Goal: Transaction & Acquisition: Subscribe to service/newsletter

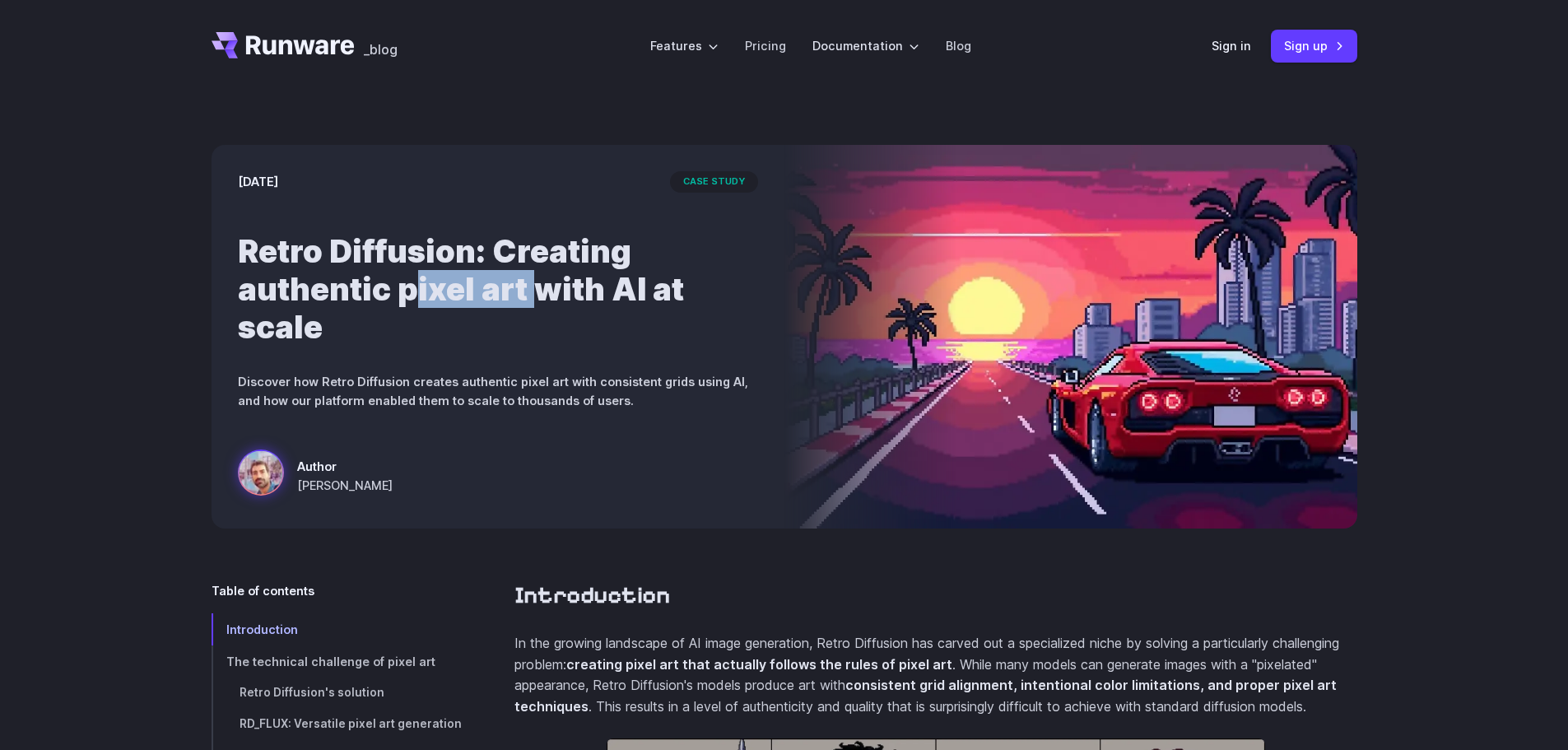
drag, startPoint x: 410, startPoint y: 298, endPoint x: 540, endPoint y: 286, distance: 130.6
click at [540, 286] on h1 "Retro Diffusion: Creating authentic pixel art with AI at scale" at bounding box center [498, 289] width 521 height 114
click at [541, 286] on h1 "Retro Diffusion: Creating authentic pixel art with AI at scale" at bounding box center [498, 289] width 521 height 114
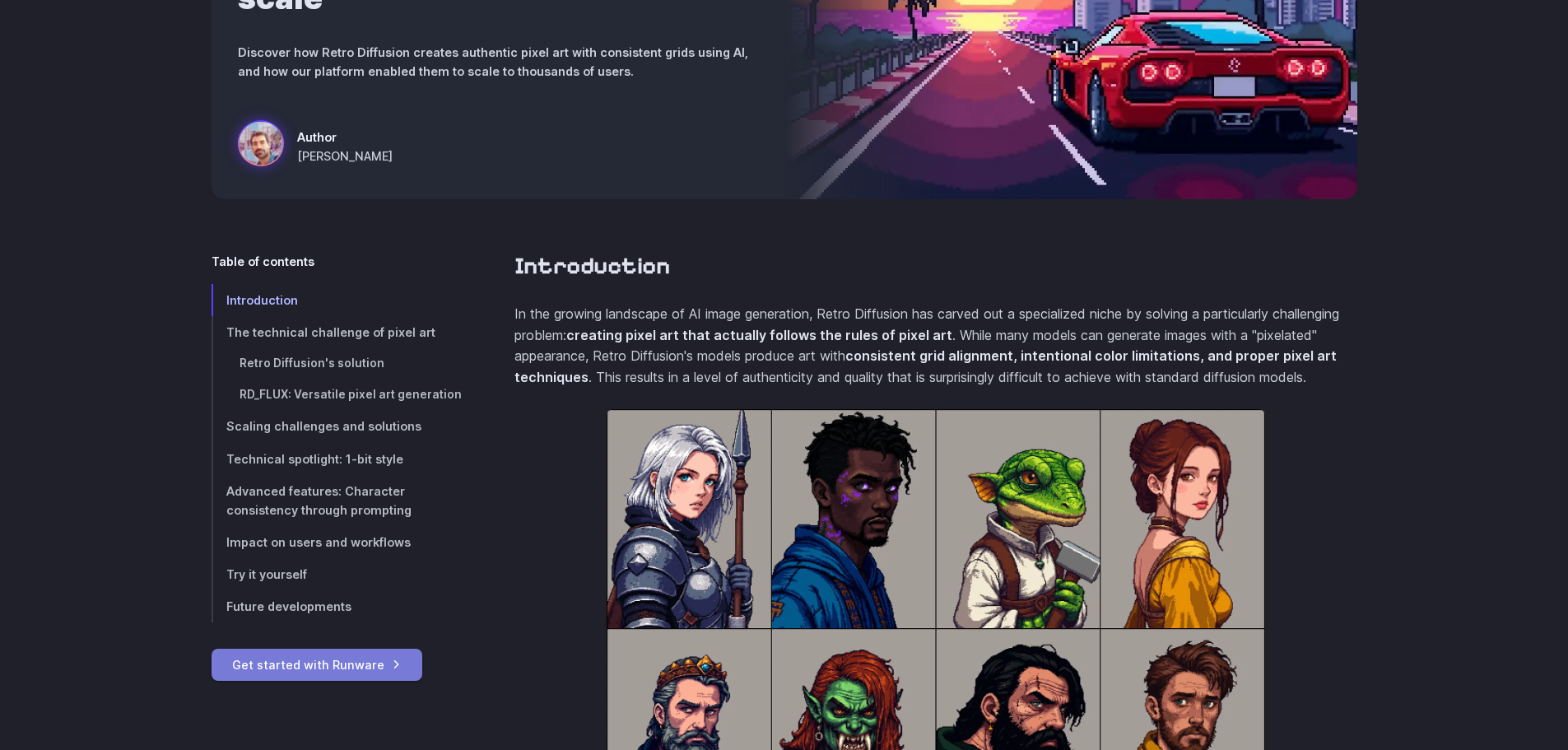
click at [366, 662] on link "Get started with Runware" at bounding box center [317, 664] width 211 height 32
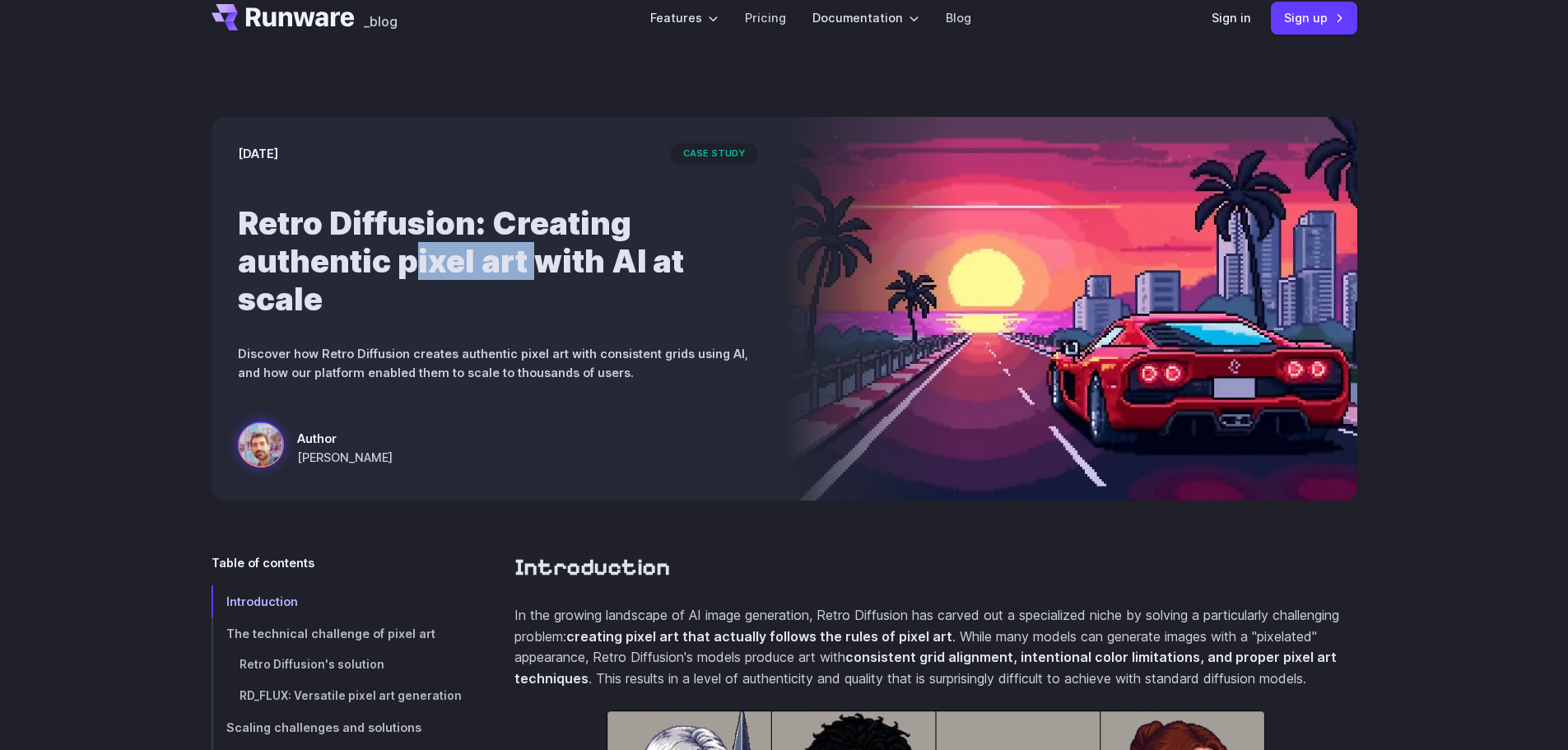
scroll to position [0, 0]
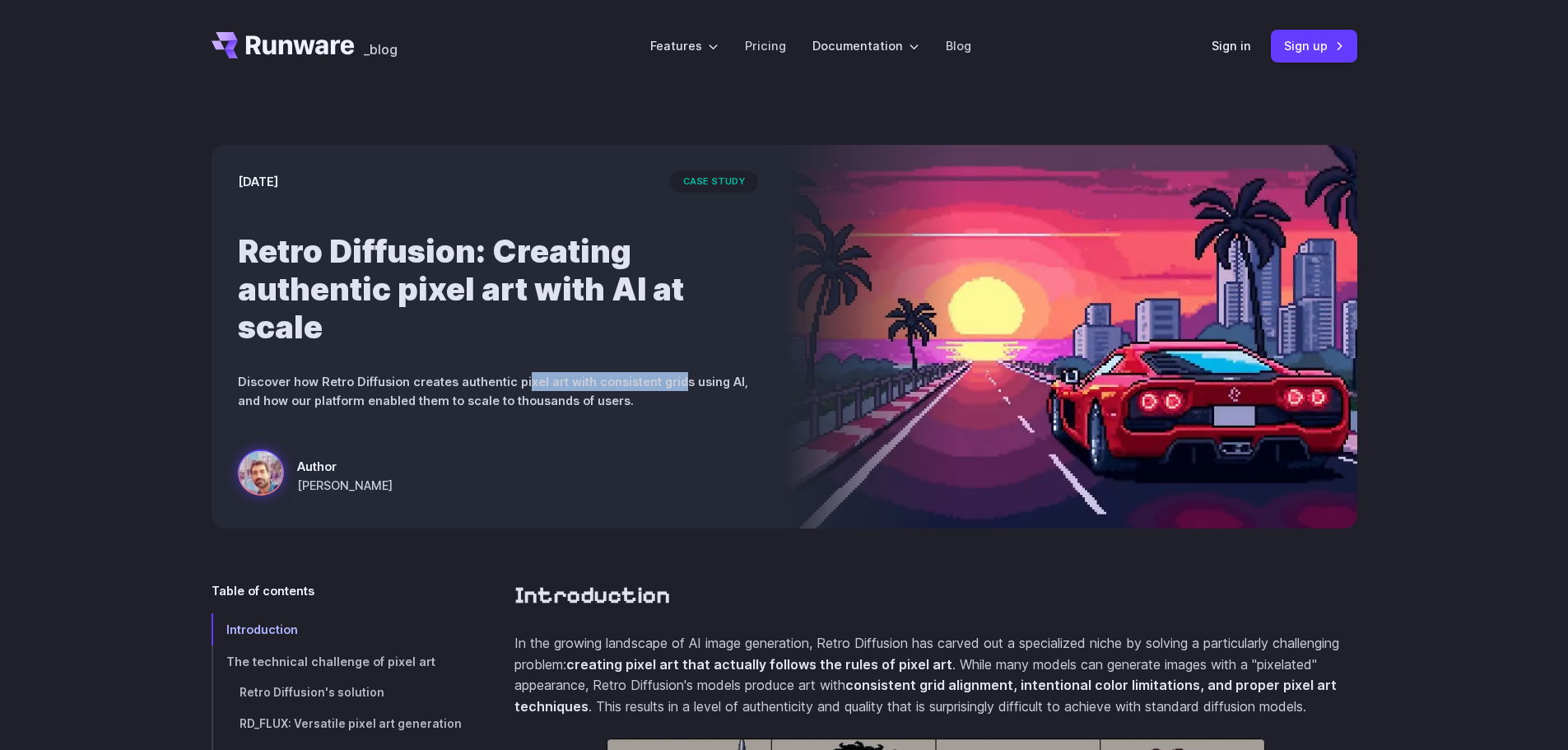
drag, startPoint x: 521, startPoint y: 384, endPoint x: 675, endPoint y: 387, distance: 154.0
click at [675, 387] on p "Discover how Retro Diffusion creates authentic pixel art with consistent grids …" at bounding box center [498, 390] width 521 height 38
click at [766, 52] on link "Pricing" at bounding box center [765, 46] width 41 height 19
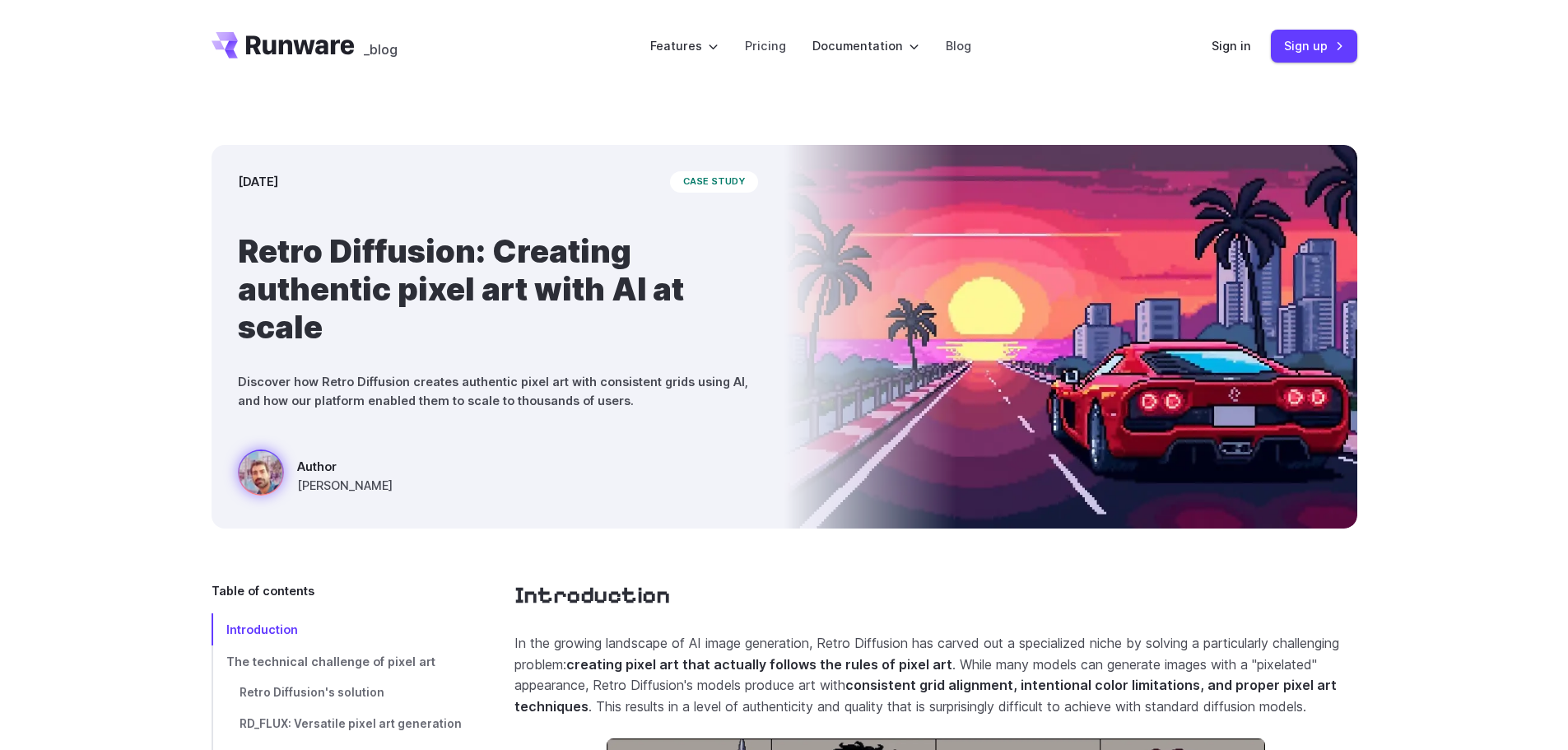
click at [1092, 583] on h2 "Introduction" at bounding box center [935, 595] width 843 height 29
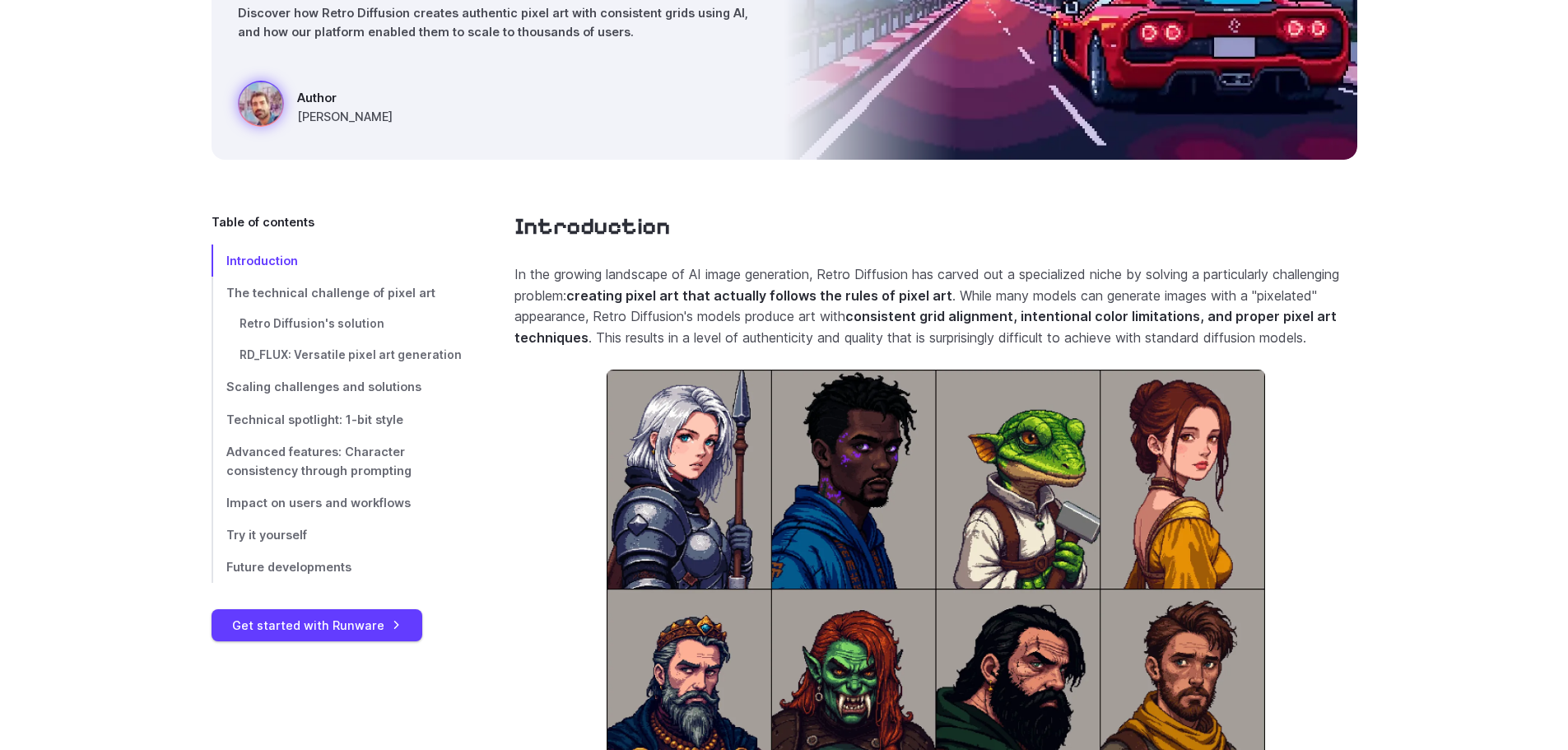
scroll to position [411, 0]
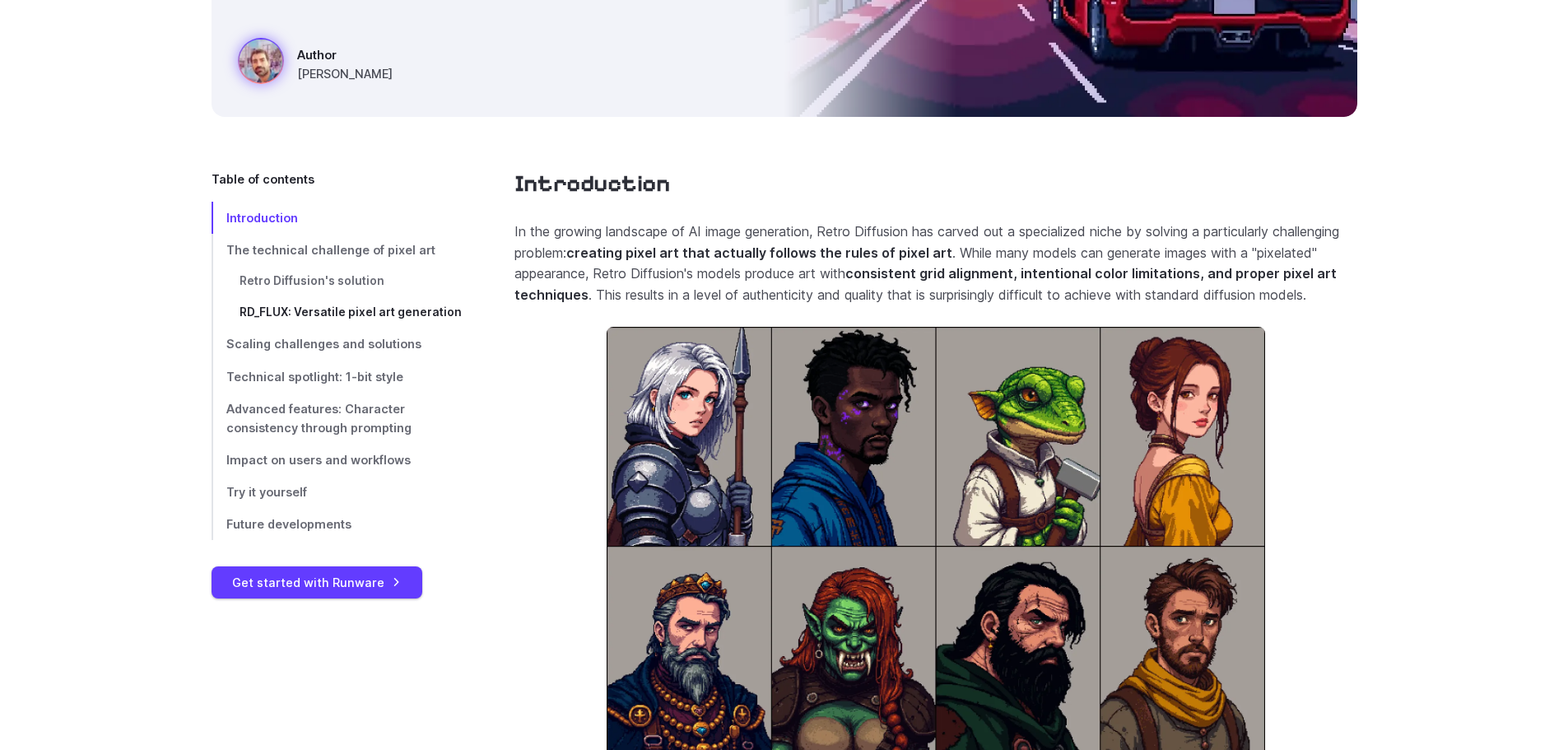
click at [388, 309] on span "RD_FLUX: Versatile pixel art generation" at bounding box center [351, 312] width 222 height 13
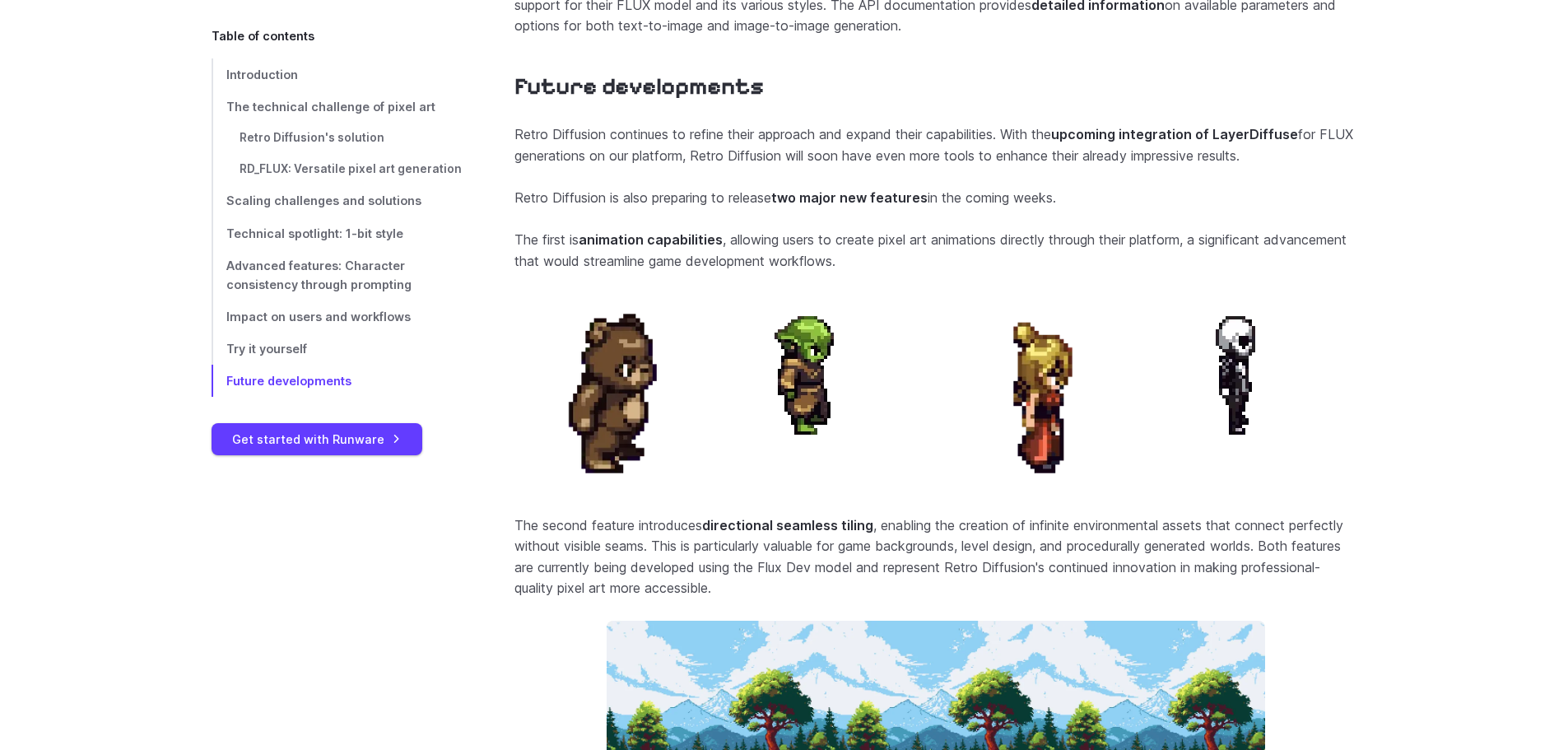
scroll to position [6552, 0]
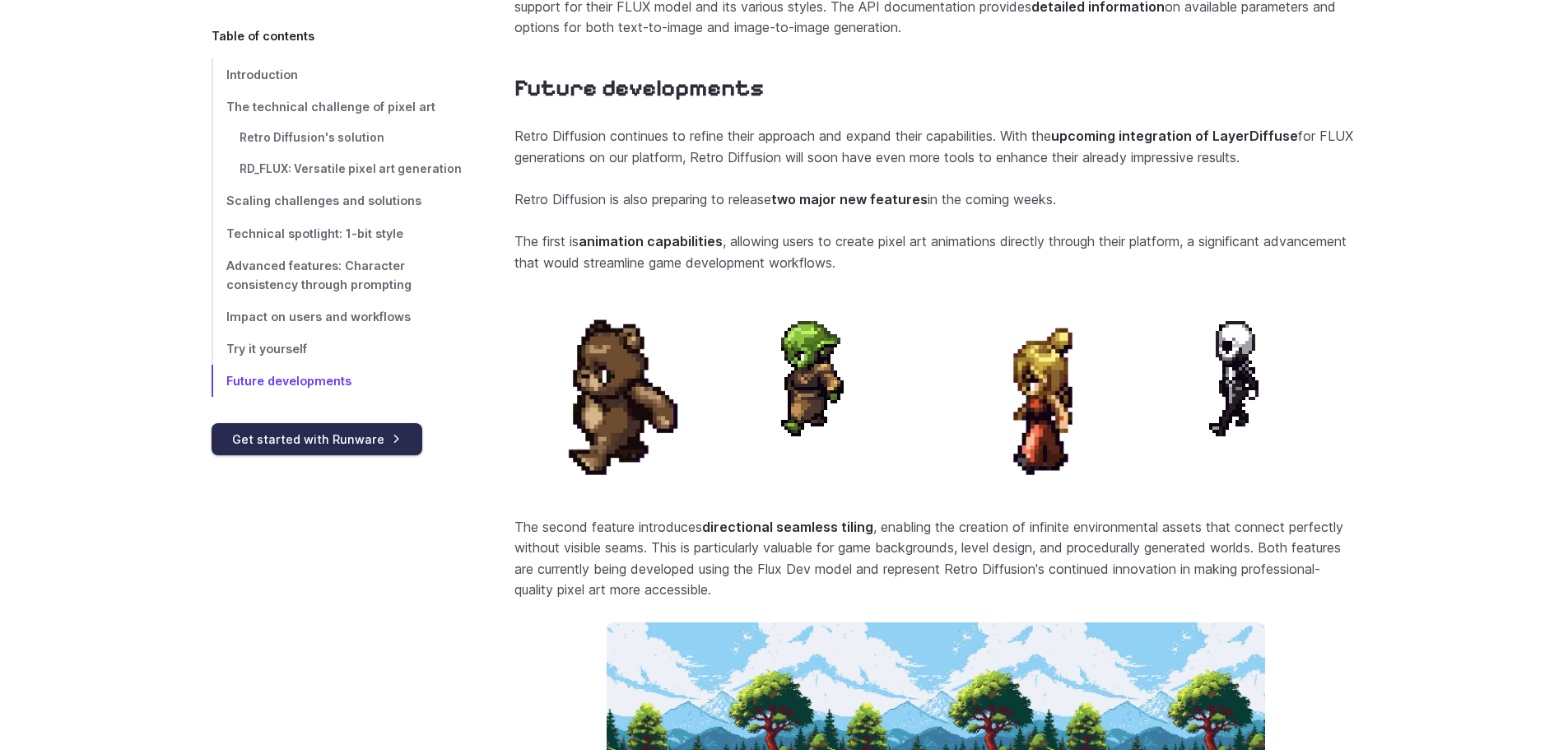
click at [329, 436] on link "Get started with Runware" at bounding box center [317, 439] width 211 height 32
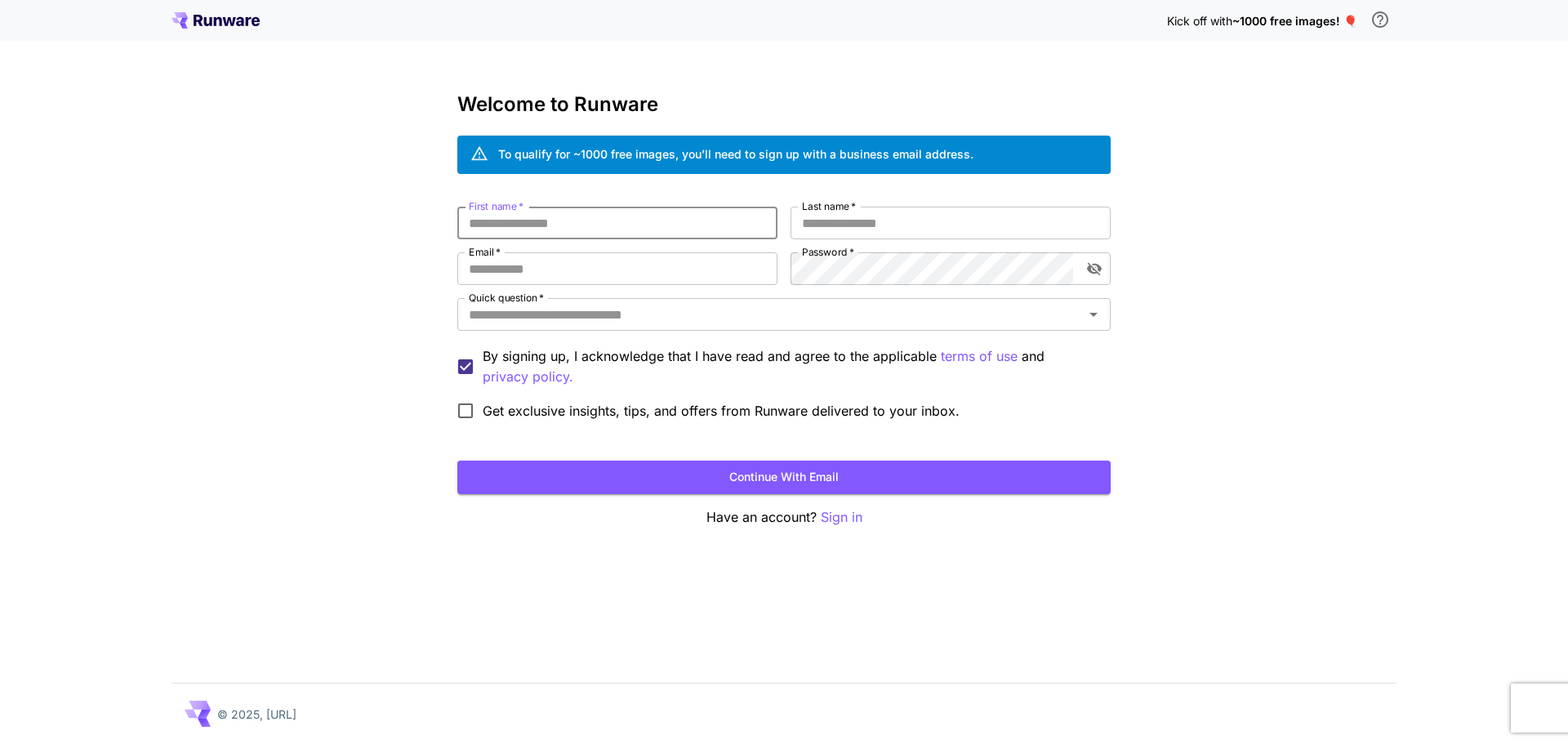
click at [594, 227] on input "First name   *" at bounding box center [617, 223] width 320 height 33
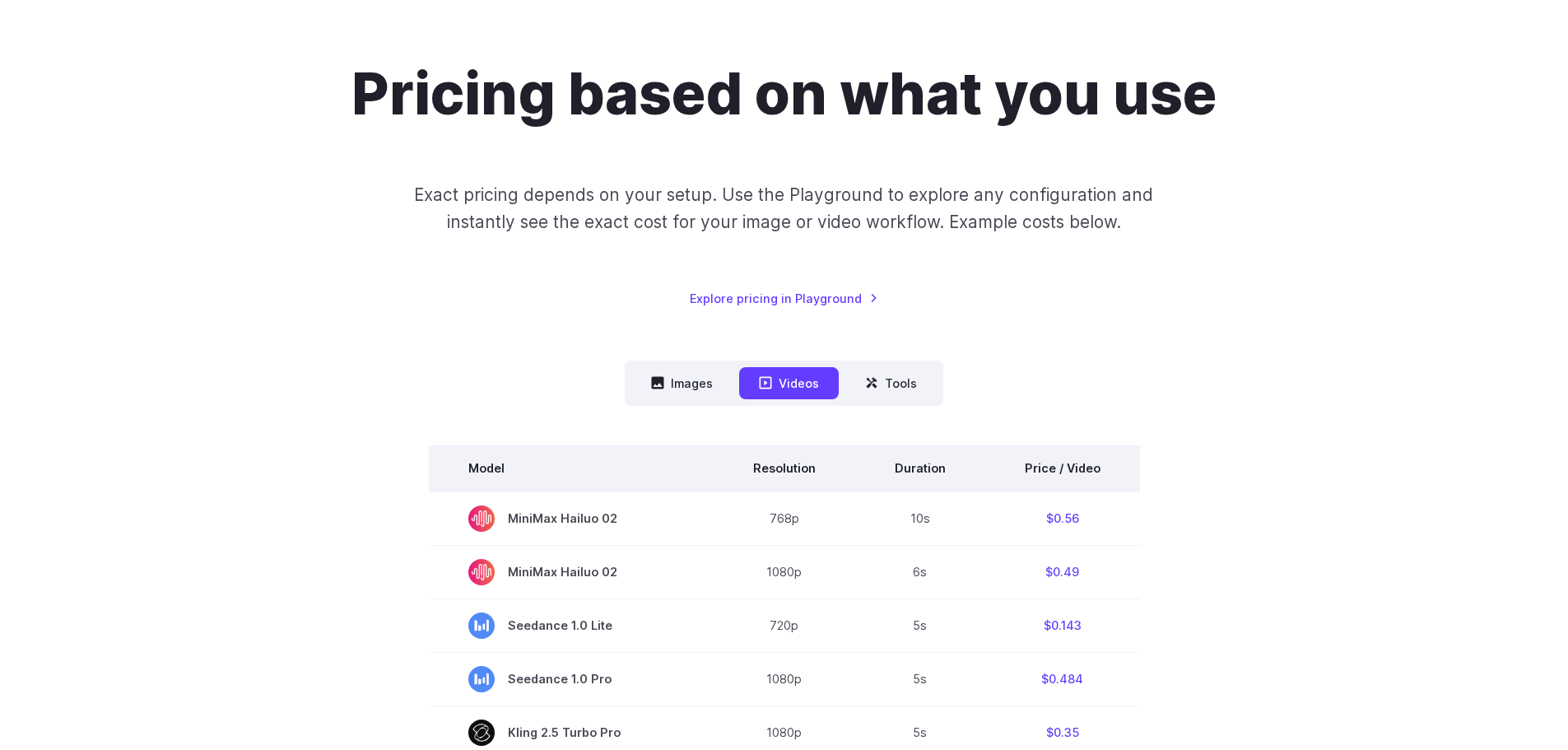
scroll to position [82, 0]
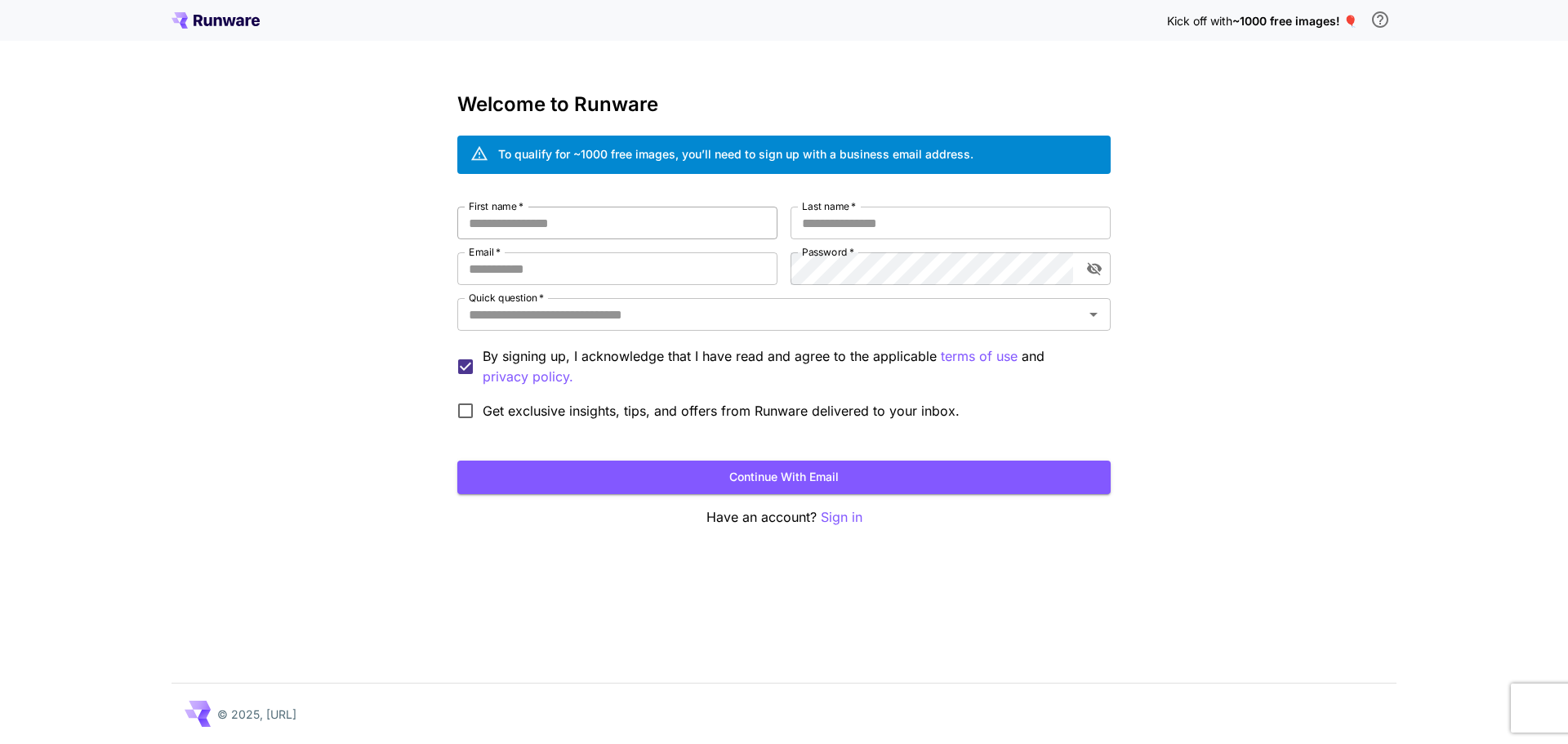
click at [604, 227] on input "First name   *" at bounding box center [617, 223] width 320 height 33
type input "****"
type input "******"
type input "**********"
click at [659, 314] on input "Quick question   *" at bounding box center [770, 314] width 616 height 23
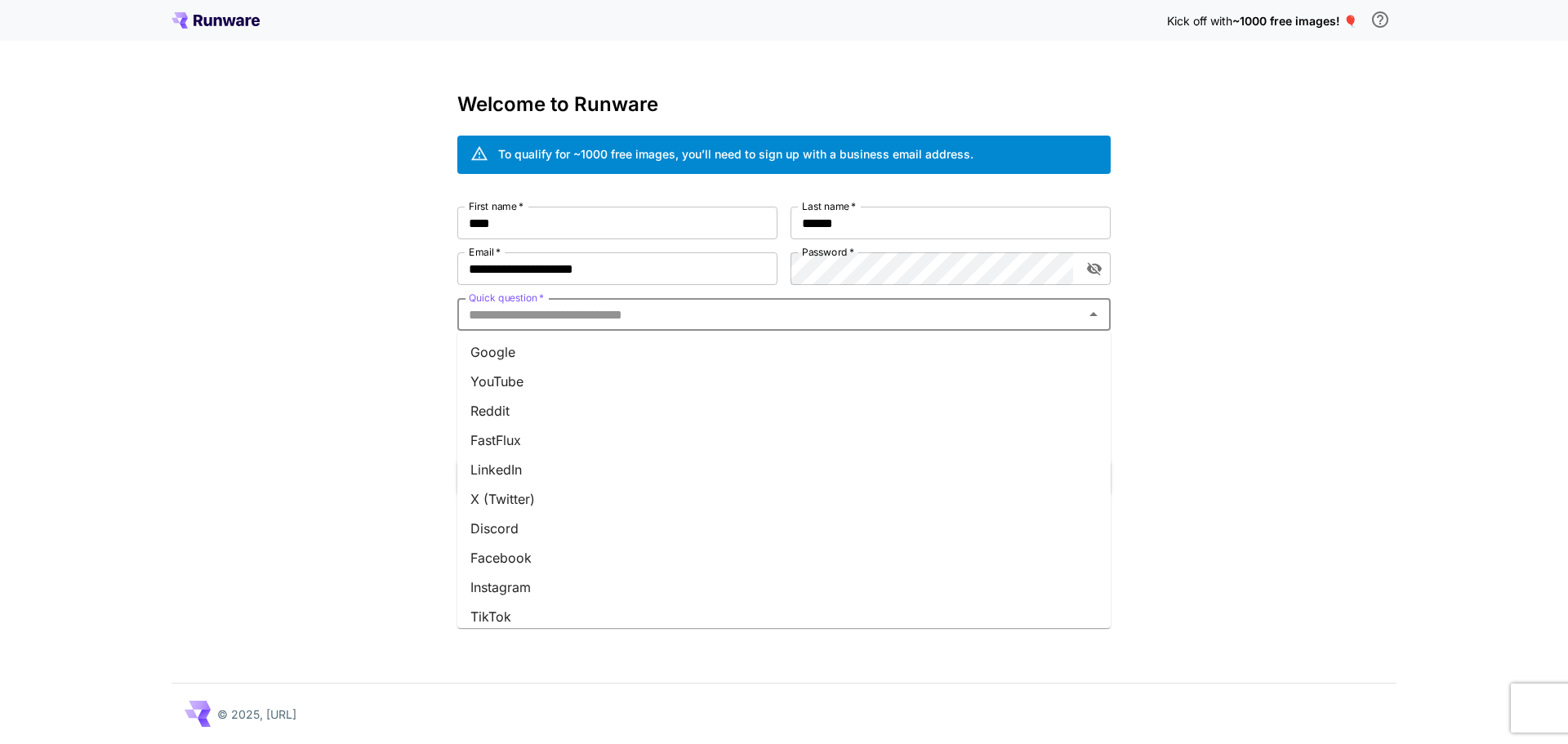
click at [641, 345] on li "Google" at bounding box center [784, 352] width 654 height 30
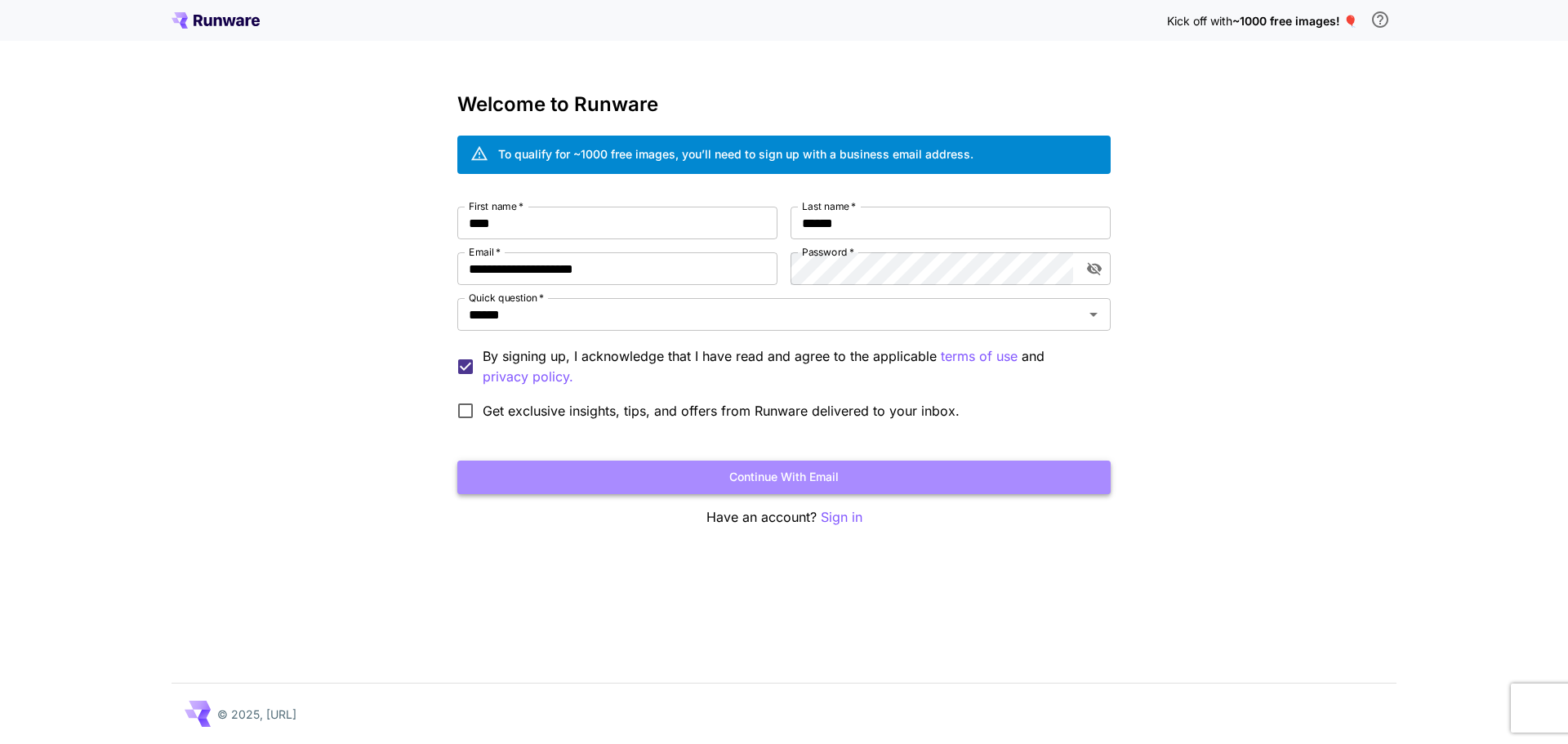
click at [590, 469] on button "Continue with email" at bounding box center [784, 477] width 654 height 34
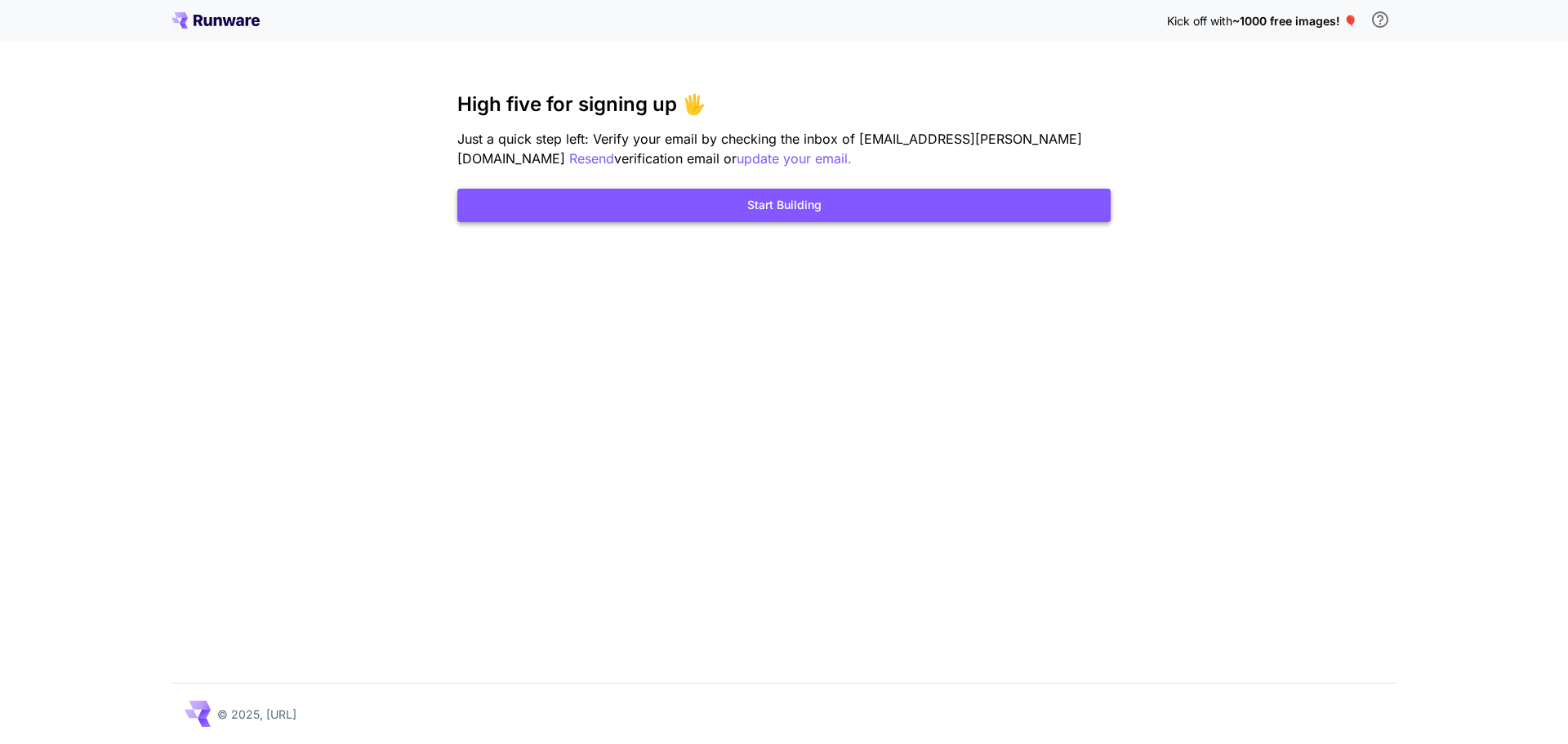
click at [902, 210] on button "Start Building" at bounding box center [784, 205] width 654 height 34
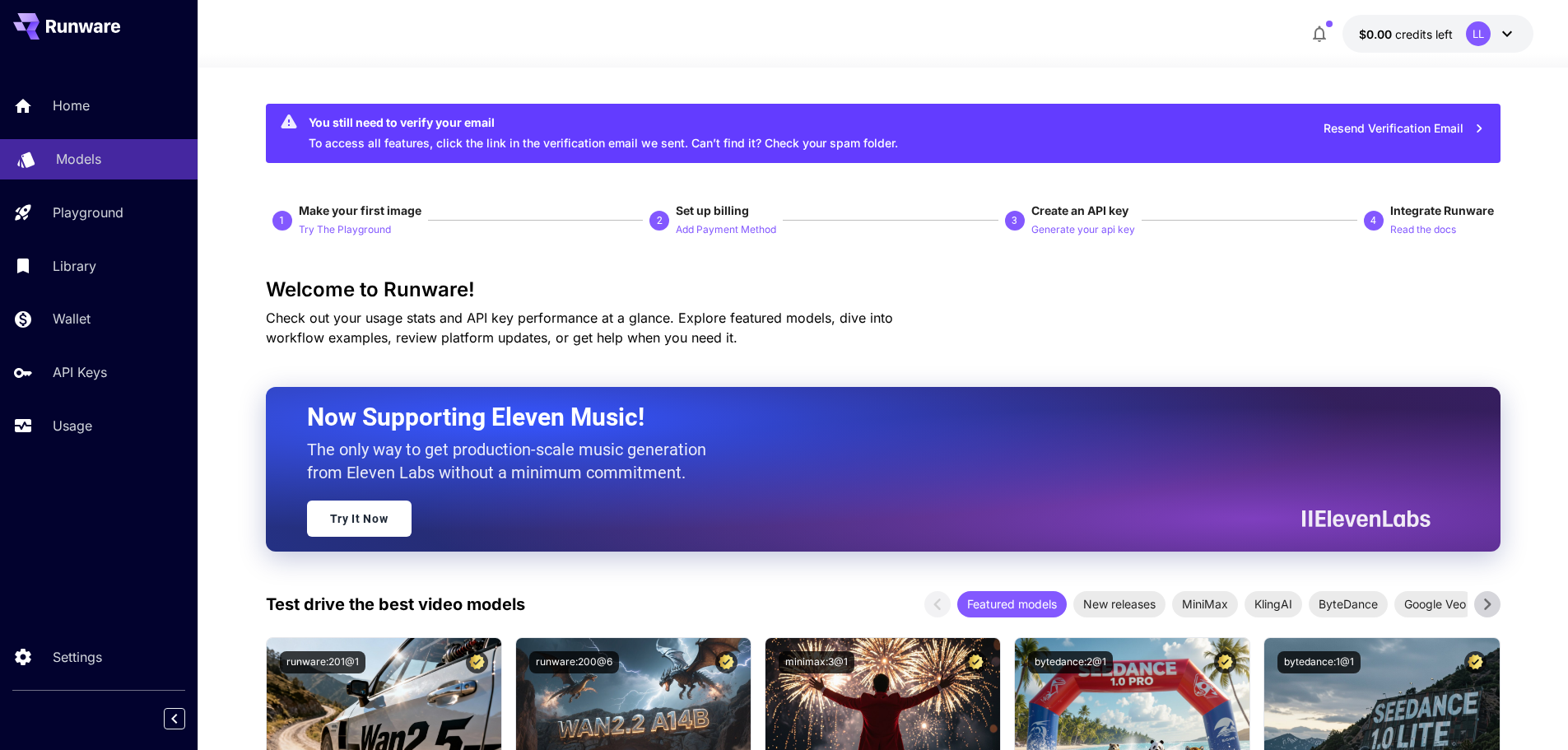
click at [60, 171] on link "Models" at bounding box center [99, 159] width 198 height 40
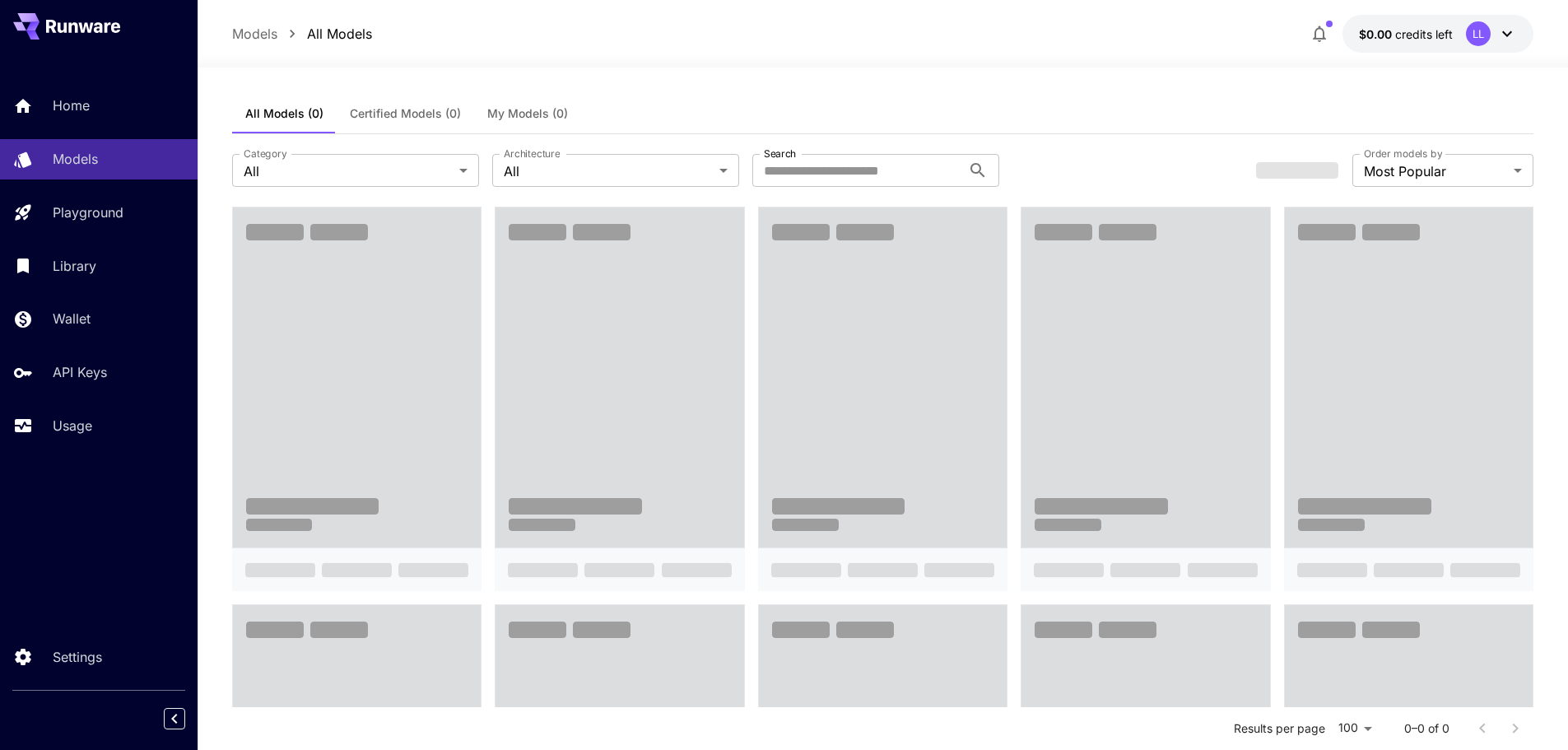
click at [1091, 115] on div "All Models (0) Certified Models (0) My Models (0)" at bounding box center [883, 114] width 1302 height 40
